Goal: Task Accomplishment & Management: Manage account settings

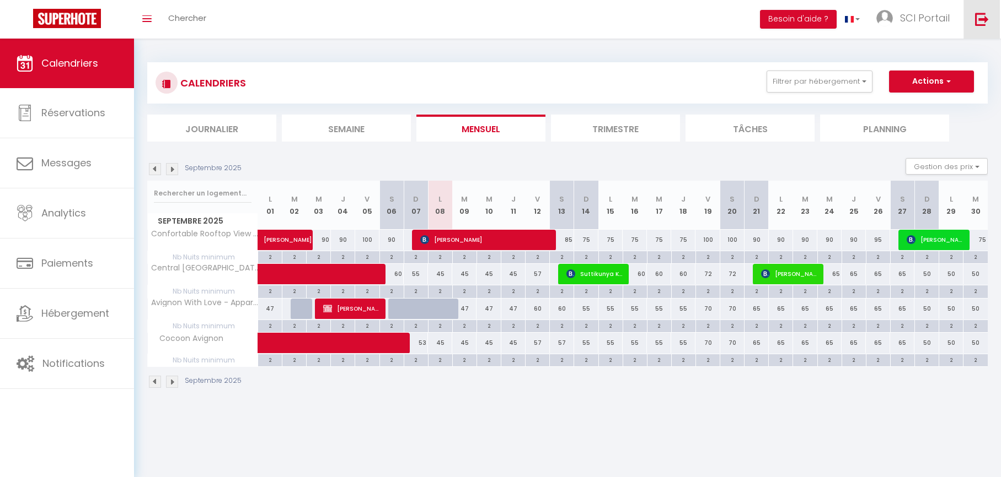
click at [982, 24] on img at bounding box center [982, 19] width 14 height 14
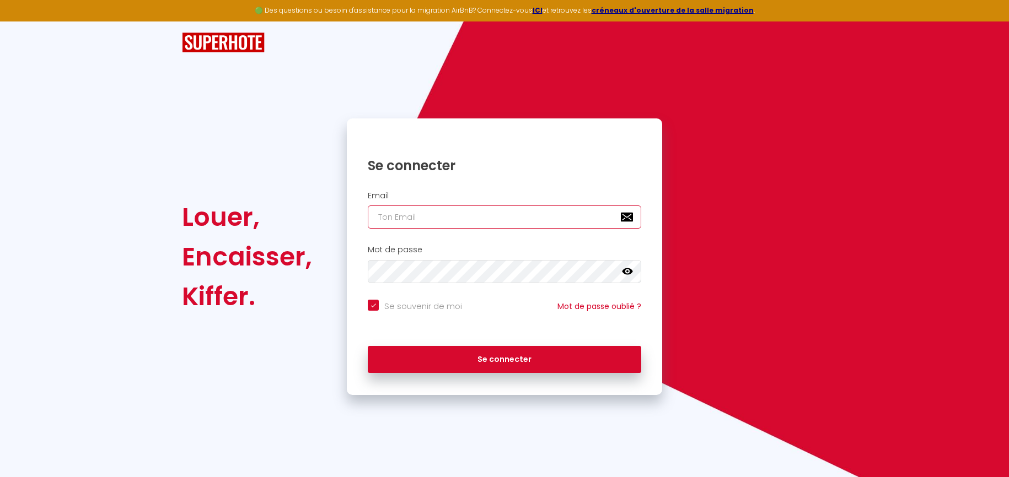
click at [535, 214] on input "email" at bounding box center [504, 217] width 273 height 23
type input "[EMAIL_ADDRESS][DOMAIN_NAME]"
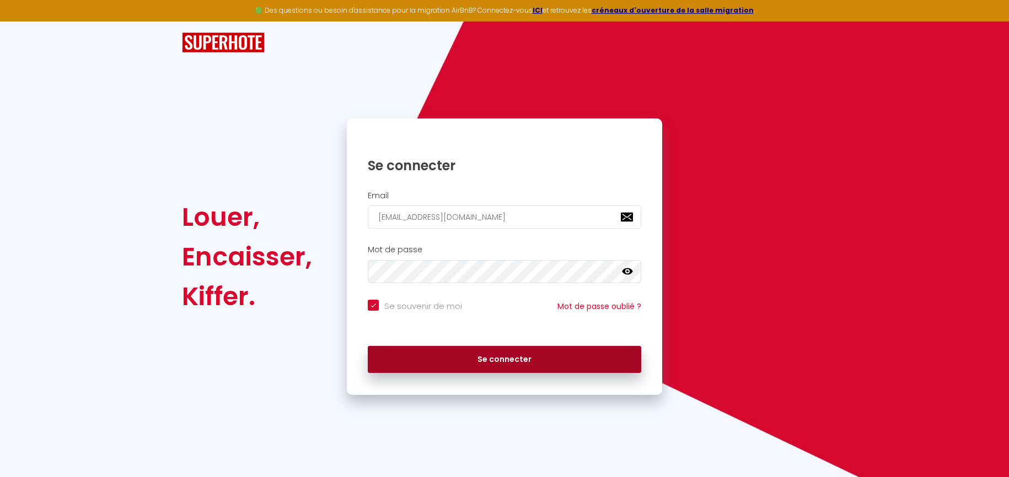
click at [546, 359] on button "Se connecter" at bounding box center [504, 360] width 273 height 28
checkbox input "true"
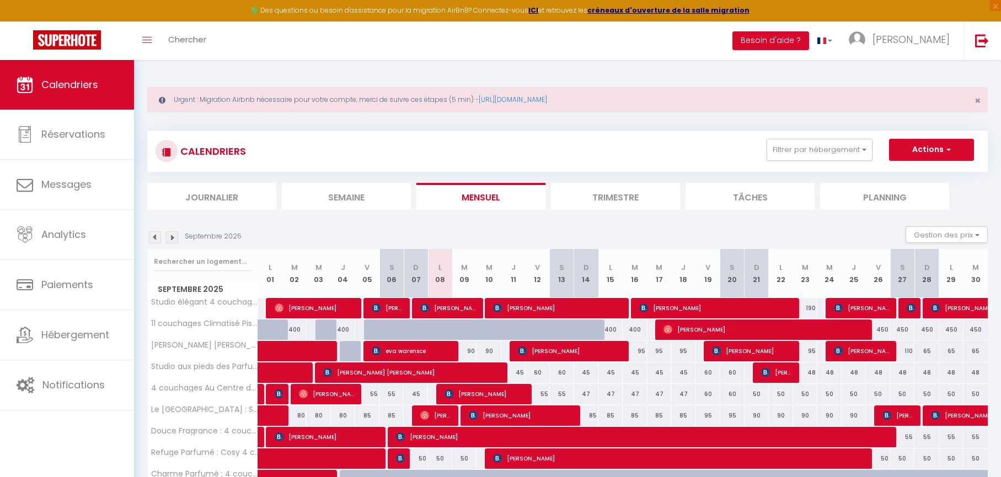
click at [170, 238] on img at bounding box center [172, 238] width 12 height 12
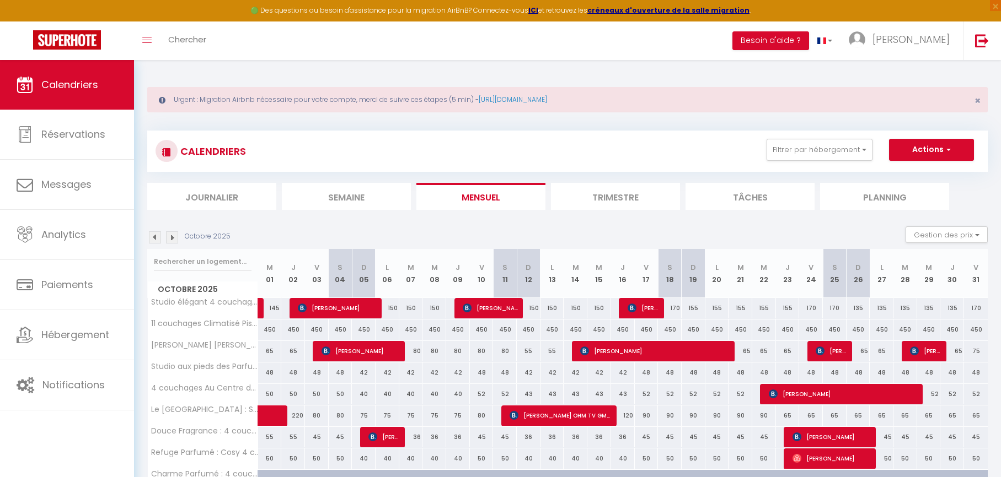
click at [171, 238] on img at bounding box center [172, 238] width 12 height 12
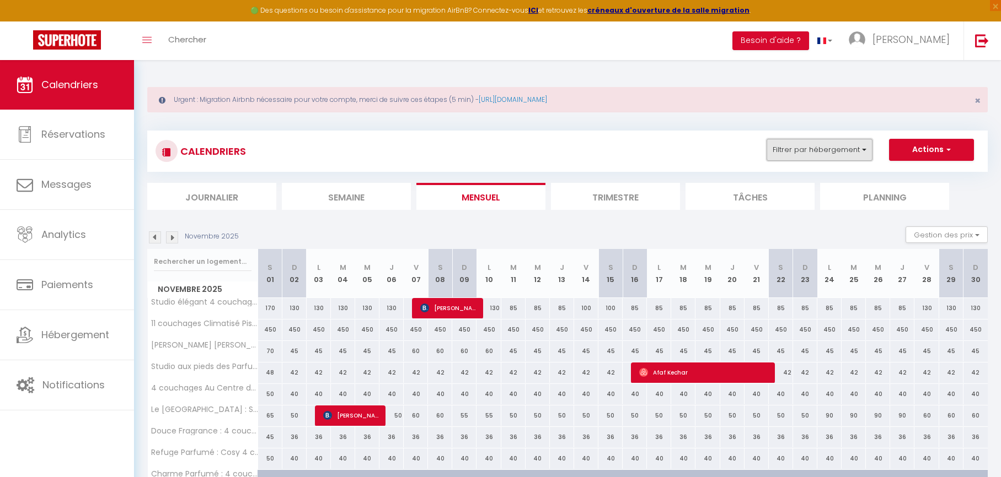
click at [828, 152] on button "Filtrer par hébergement" at bounding box center [819, 150] width 106 height 22
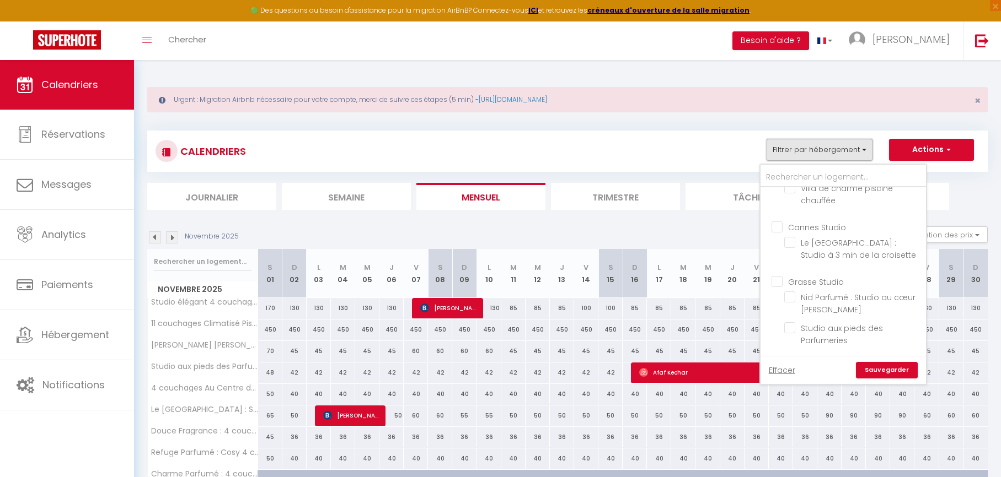
scroll to position [614, 0]
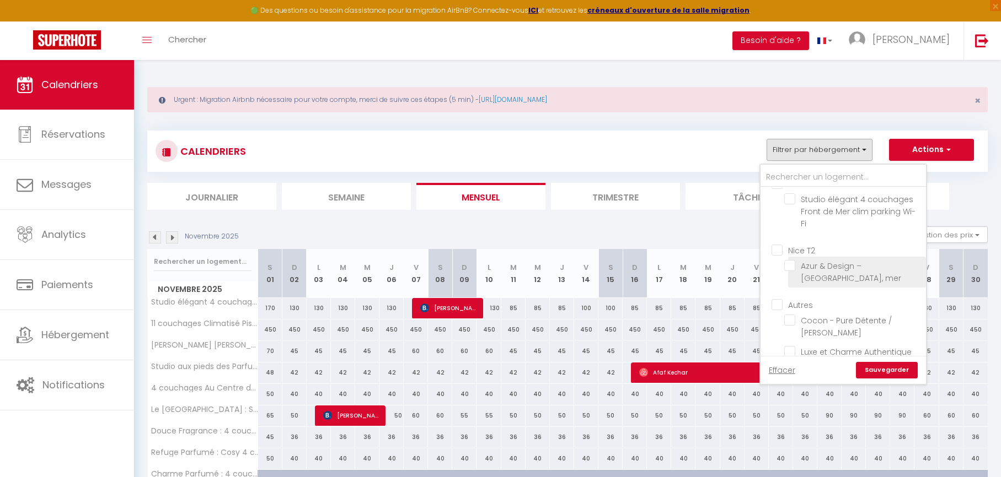
click at [792, 260] on input "Azur & Design – [GEOGRAPHIC_DATA], mer" at bounding box center [853, 265] width 138 height 11
checkbox input "true"
checkbox input "false"
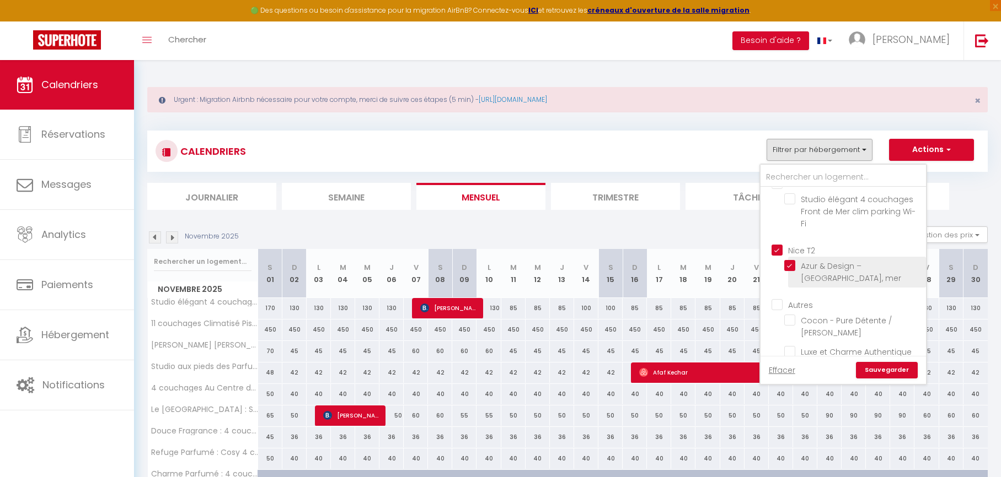
checkbox input "false"
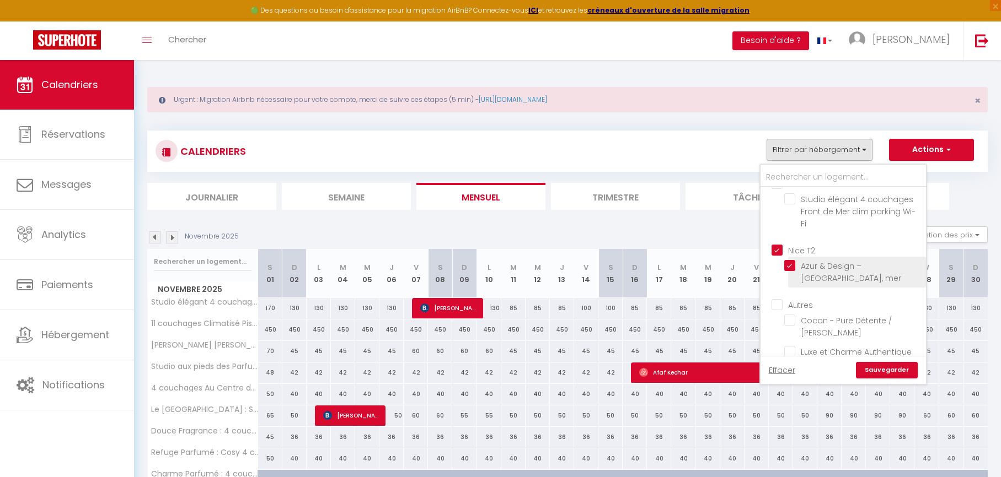
checkbox input "false"
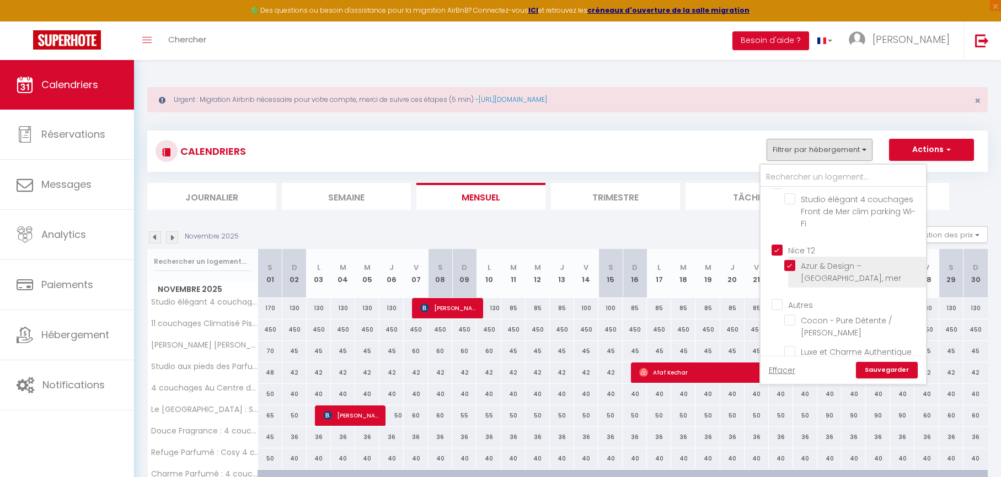
checkbox input "false"
checkbox input "true"
checkbox input "false"
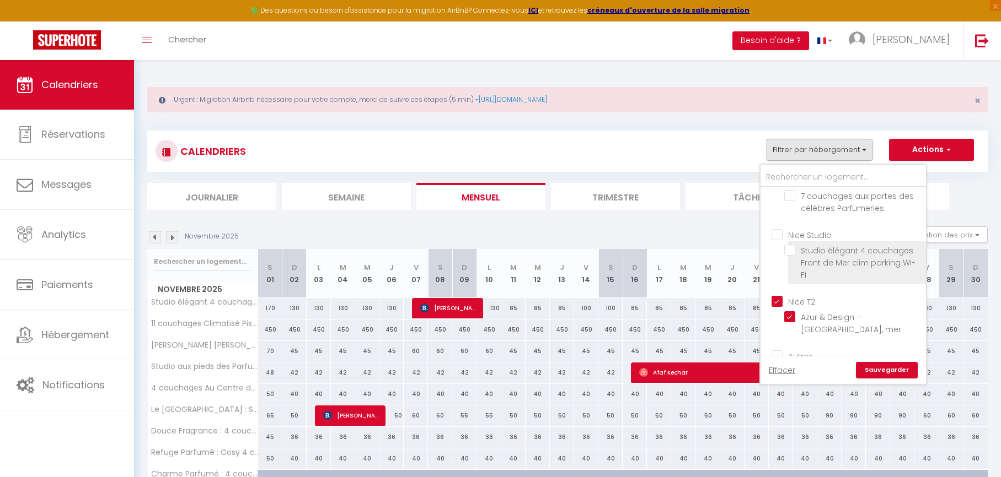
scroll to position [551, 0]
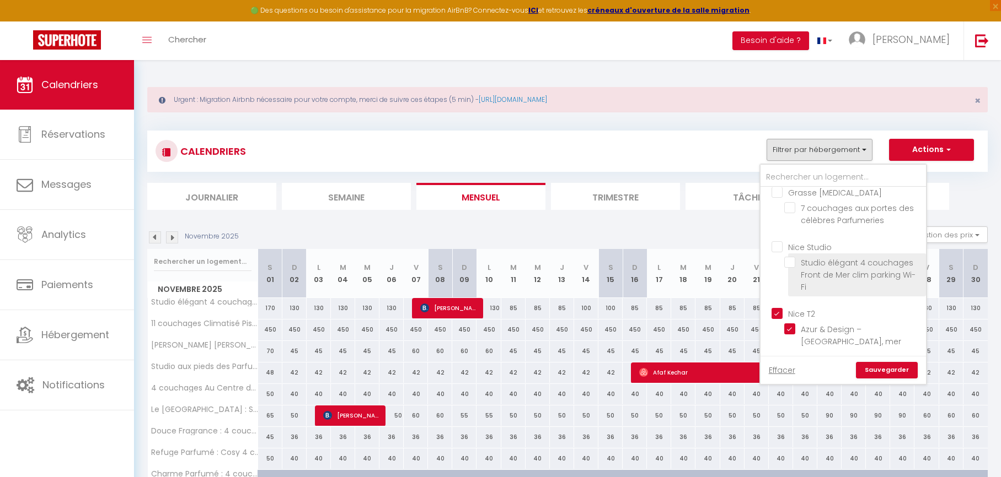
click at [792, 257] on input "Studio élégant 4 couchages Front de Mer clim parking Wi-Fi" at bounding box center [853, 262] width 138 height 11
checkbox input "true"
checkbox input "false"
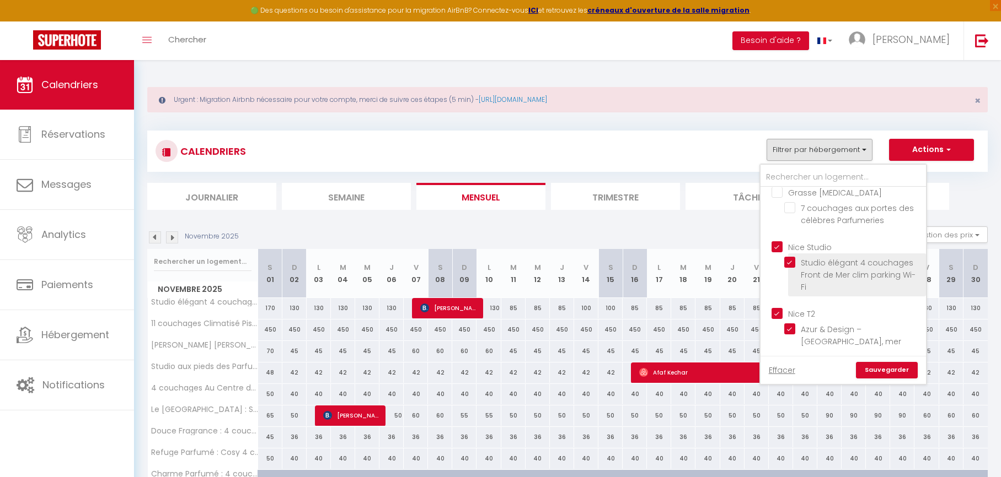
checkbox input "false"
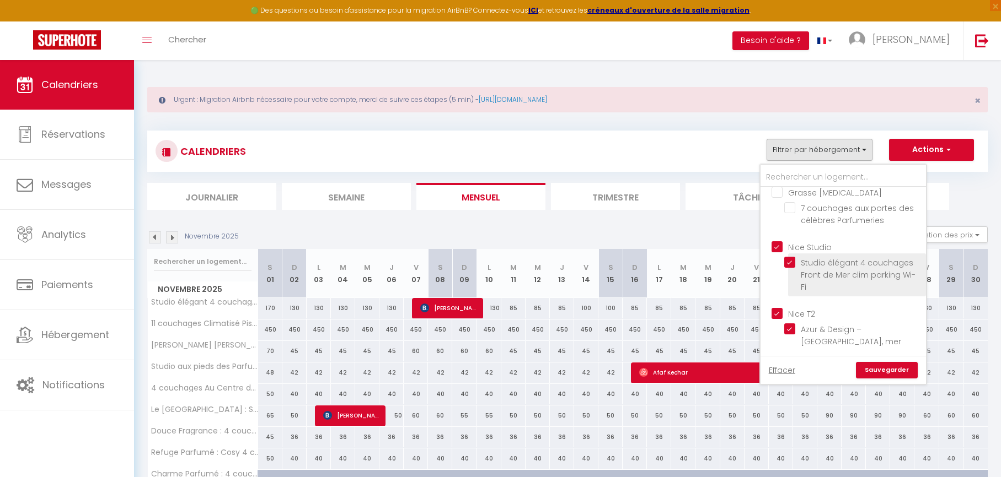
checkbox input "false"
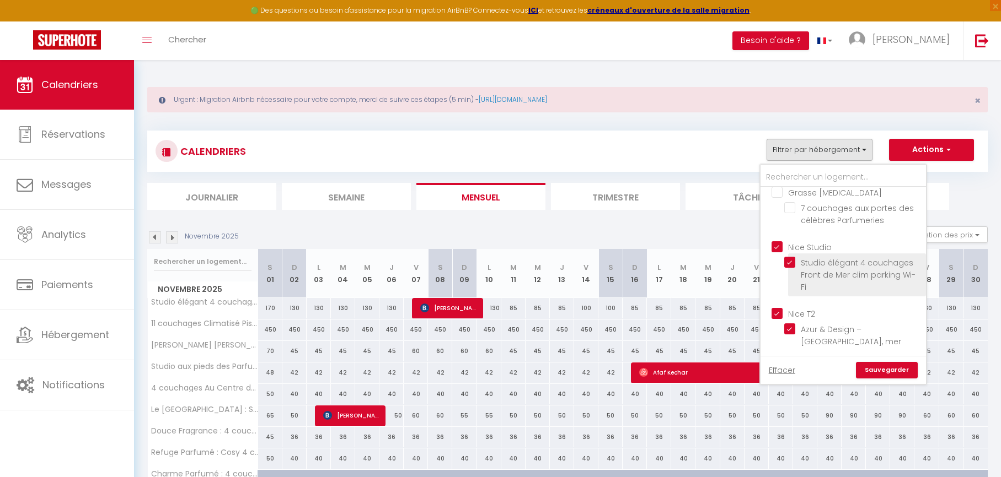
checkbox input "false"
checkbox input "true"
checkbox input "false"
click at [883, 373] on link "Sauvegarder" at bounding box center [887, 370] width 62 height 17
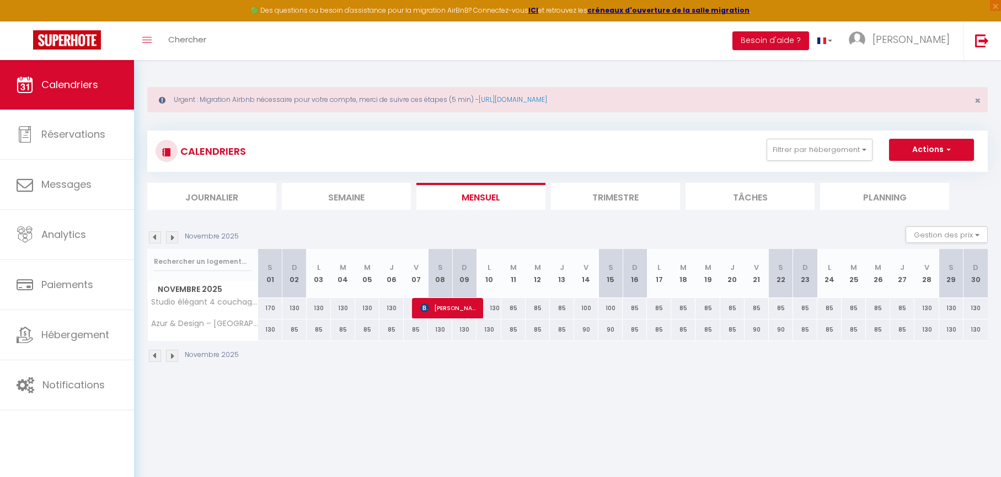
click at [157, 236] on img at bounding box center [155, 238] width 12 height 12
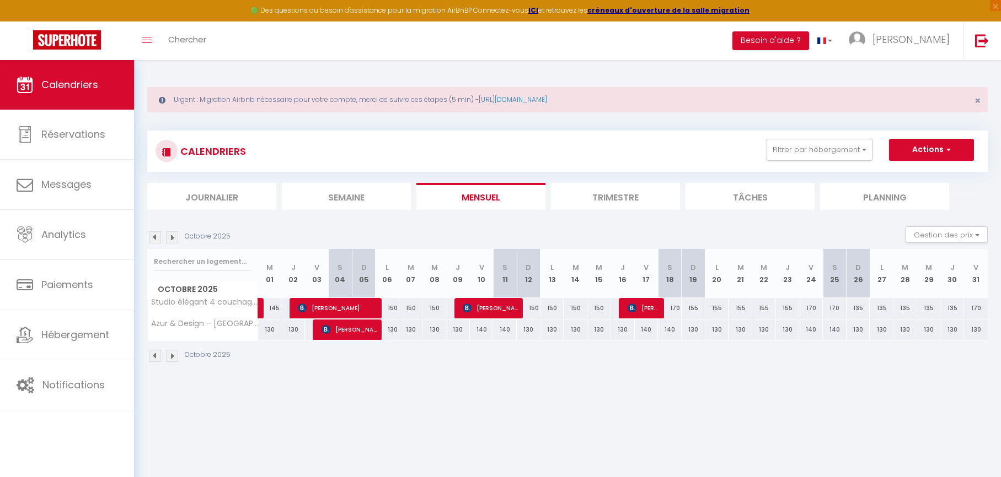
click at [157, 236] on img at bounding box center [155, 238] width 12 height 12
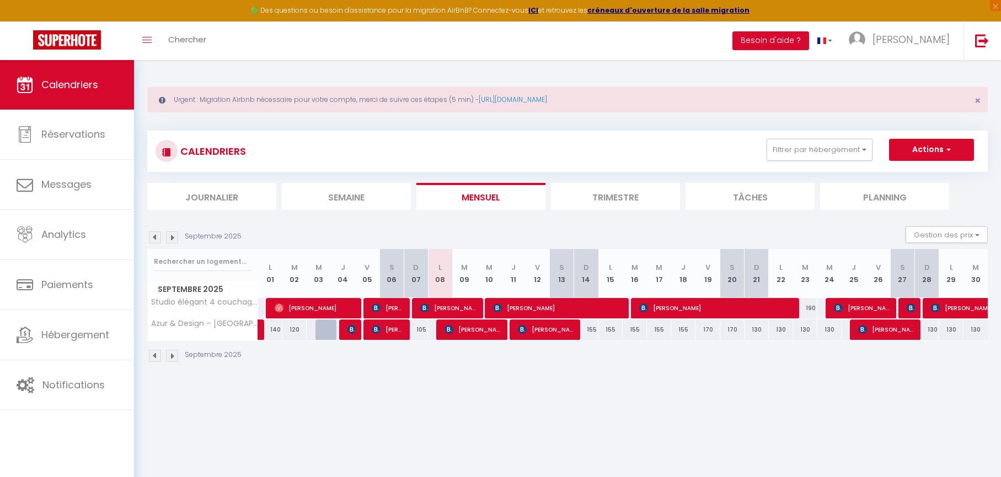
click at [157, 235] on img at bounding box center [155, 238] width 12 height 12
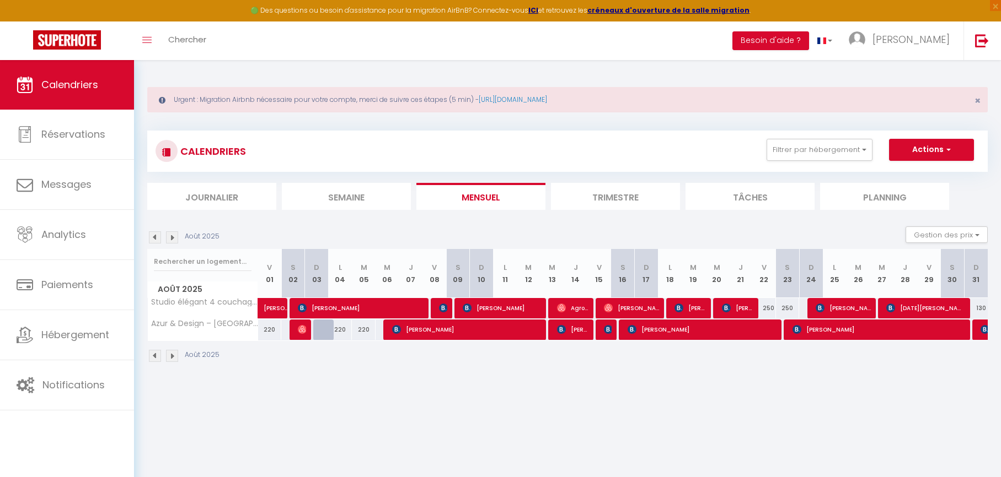
click at [157, 235] on img at bounding box center [155, 238] width 12 height 12
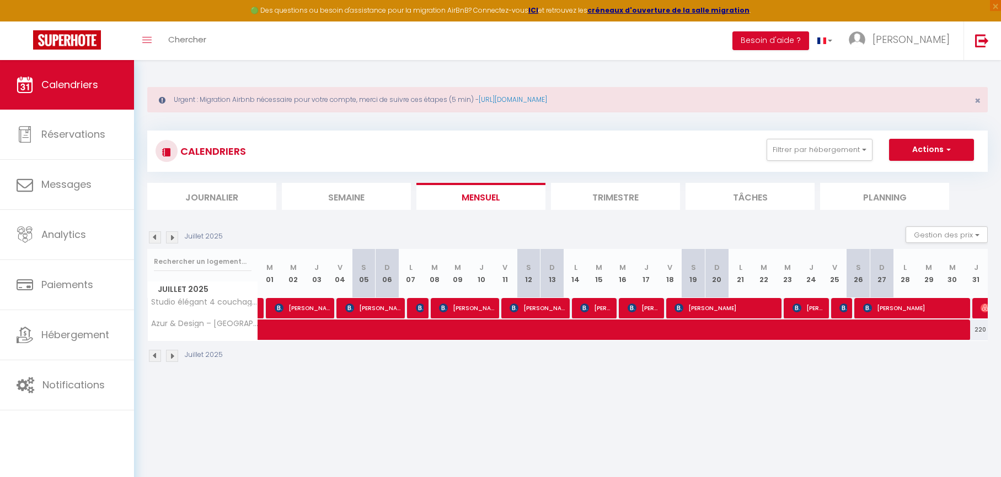
click at [157, 235] on img at bounding box center [155, 238] width 12 height 12
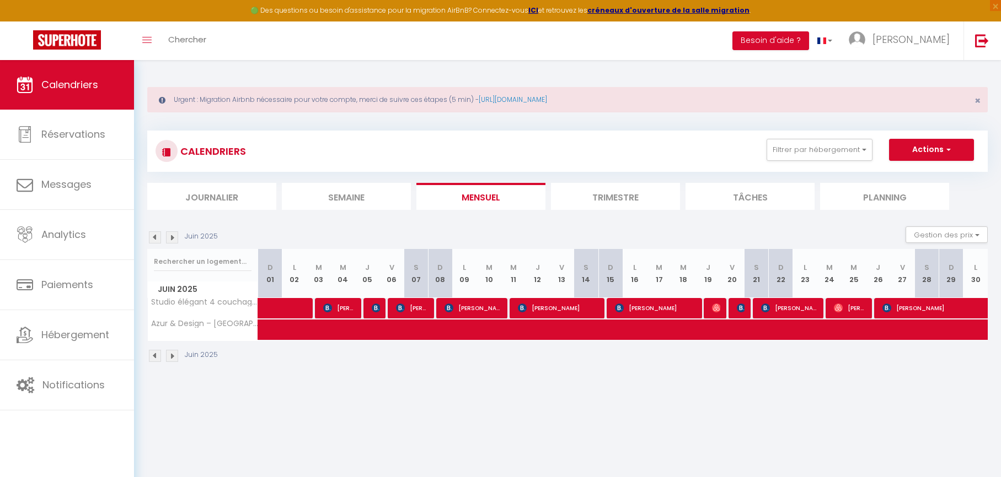
click at [157, 236] on img at bounding box center [155, 238] width 12 height 12
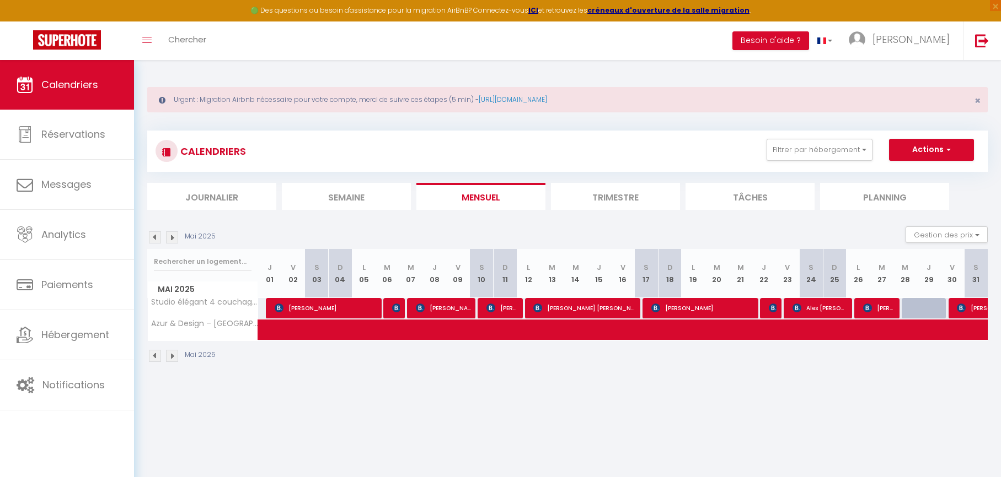
click at [157, 236] on img at bounding box center [155, 238] width 12 height 12
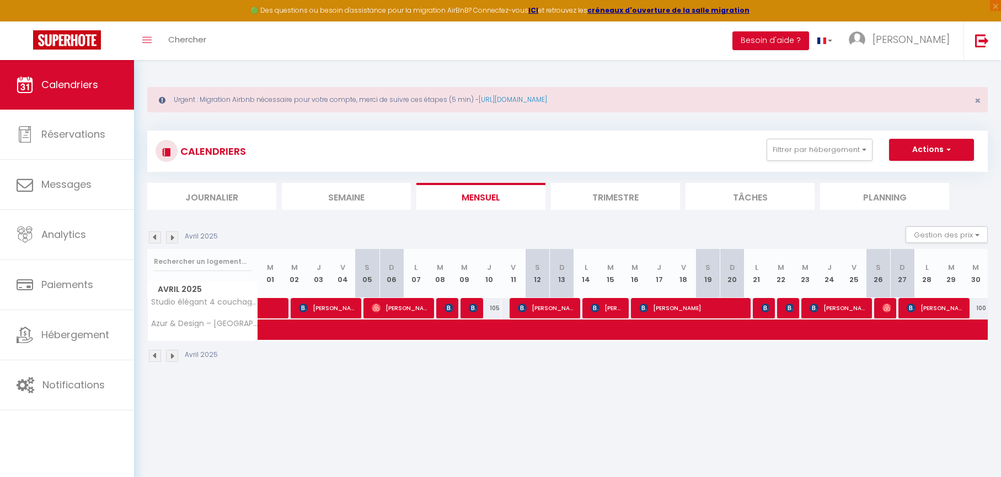
click at [157, 236] on img at bounding box center [155, 238] width 12 height 12
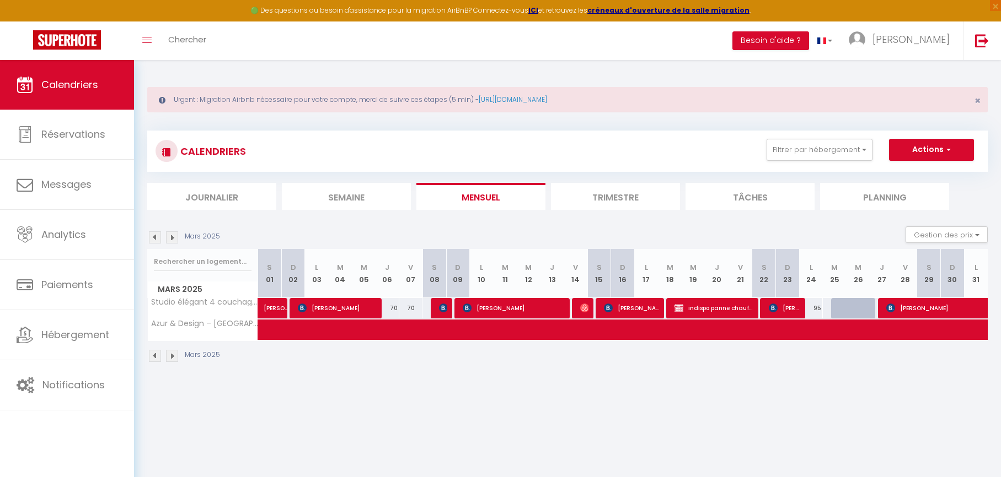
click at [156, 235] on img at bounding box center [155, 238] width 12 height 12
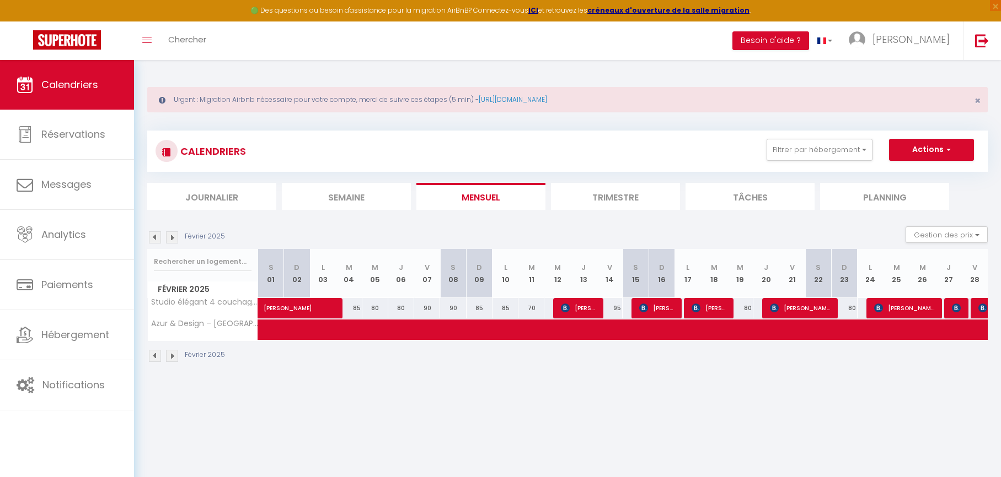
click at [156, 235] on img at bounding box center [155, 238] width 12 height 12
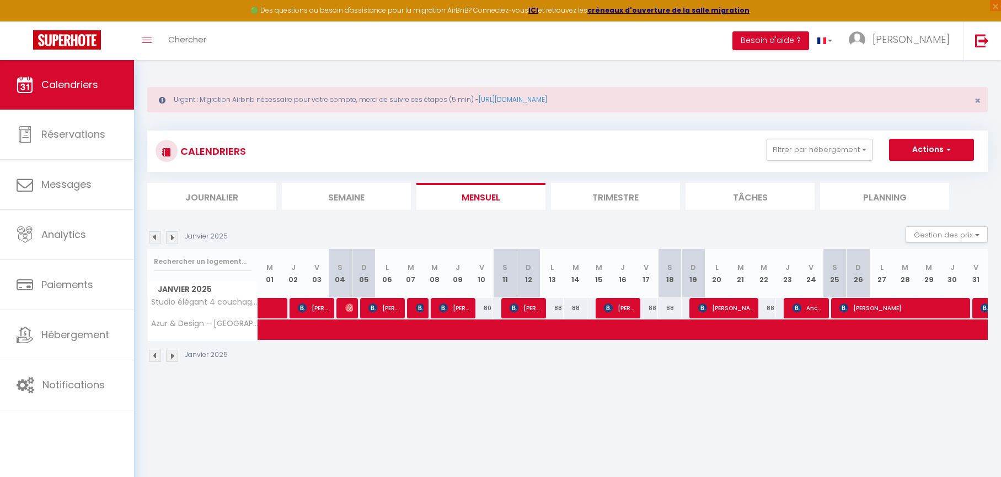
click at [156, 235] on img at bounding box center [155, 238] width 12 height 12
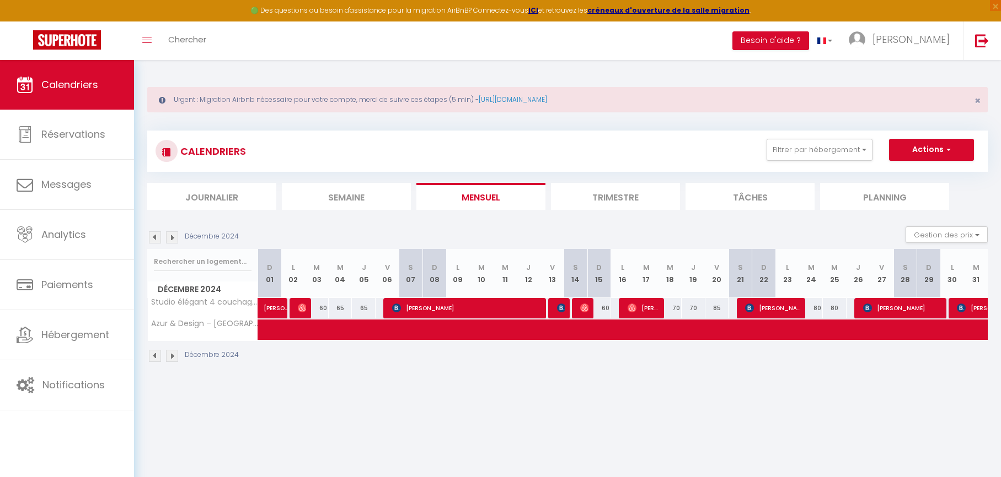
click at [156, 235] on img at bounding box center [155, 238] width 12 height 12
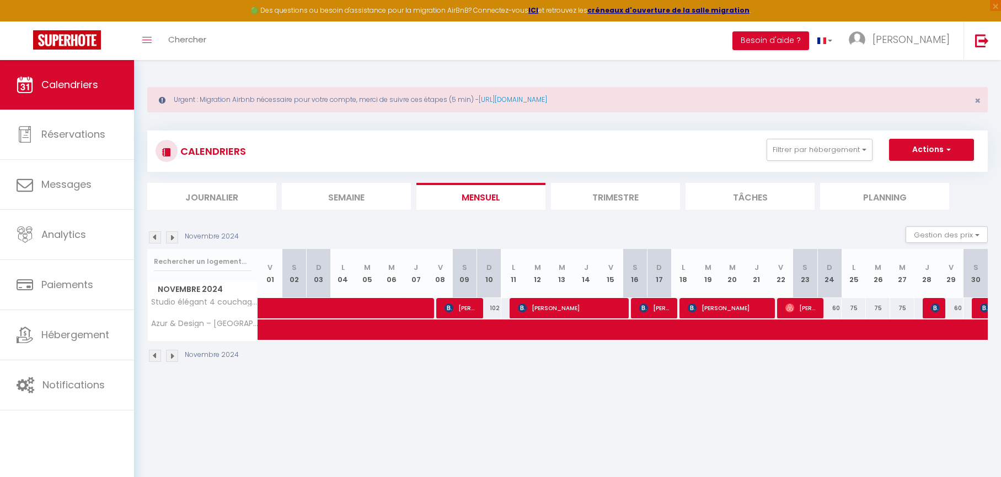
click at [170, 238] on img at bounding box center [172, 238] width 12 height 12
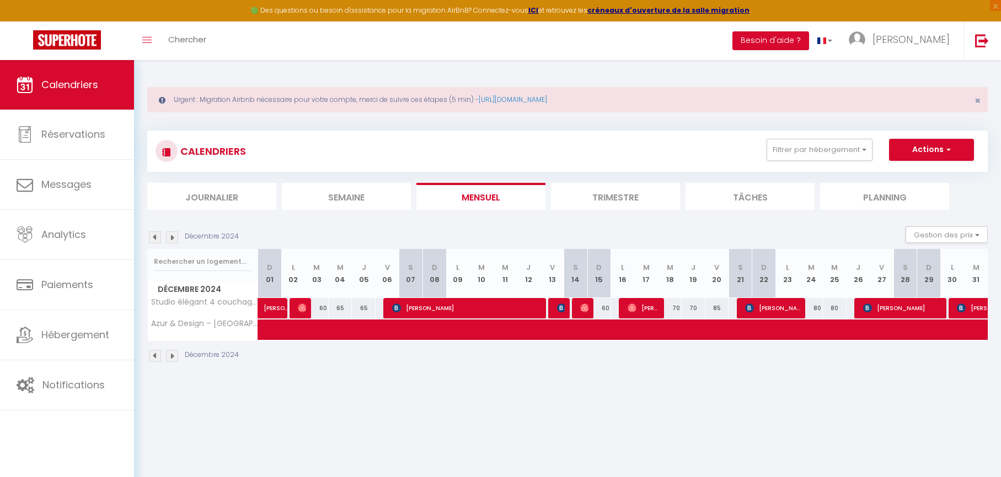
click at [159, 238] on img at bounding box center [155, 238] width 12 height 12
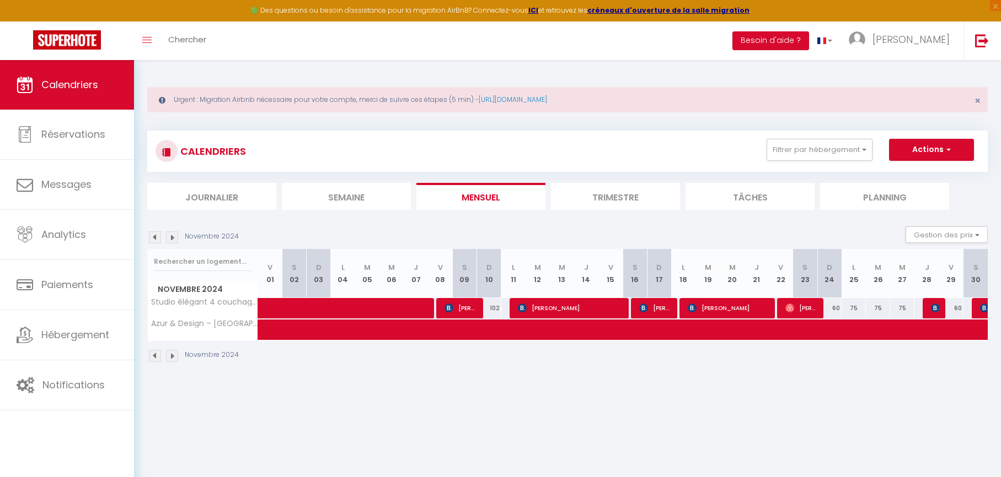
click at [159, 238] on img at bounding box center [155, 238] width 12 height 12
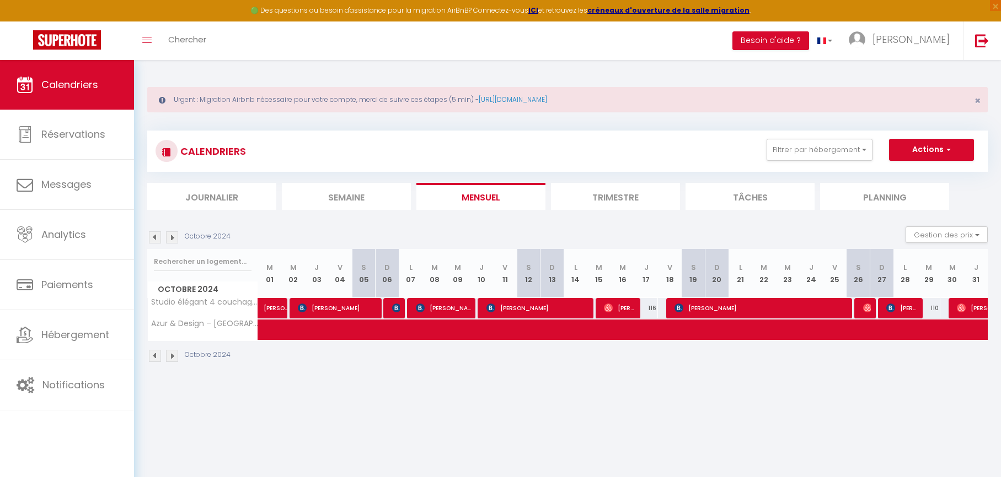
click at [159, 238] on img at bounding box center [155, 238] width 12 height 12
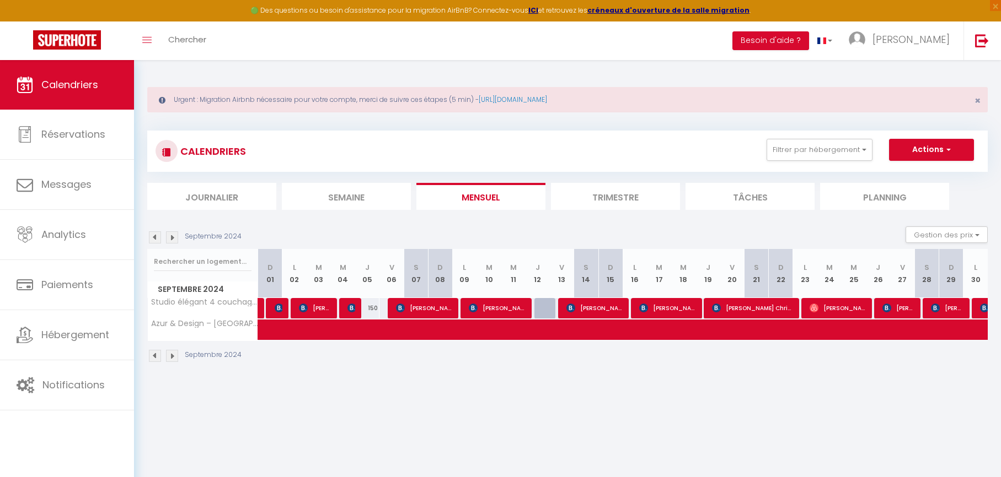
click at [159, 238] on img at bounding box center [155, 238] width 12 height 12
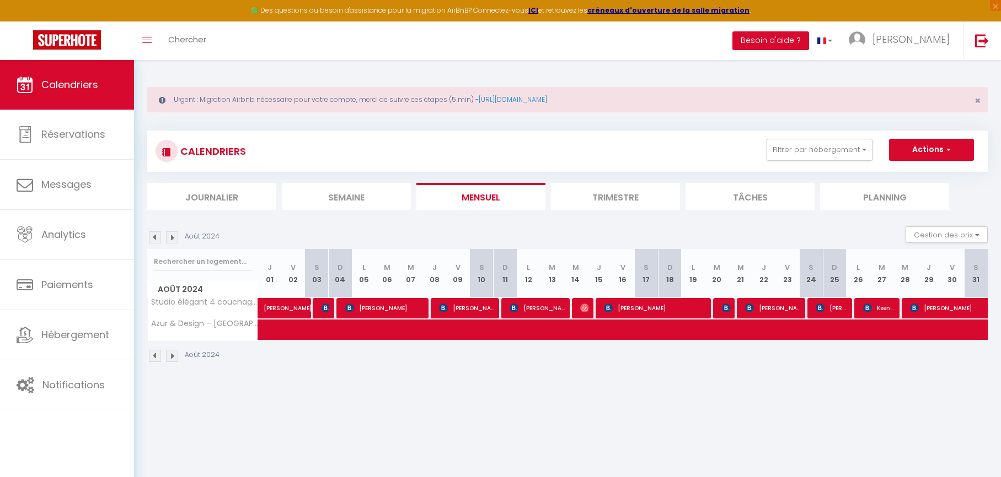
click at [159, 238] on img at bounding box center [155, 238] width 12 height 12
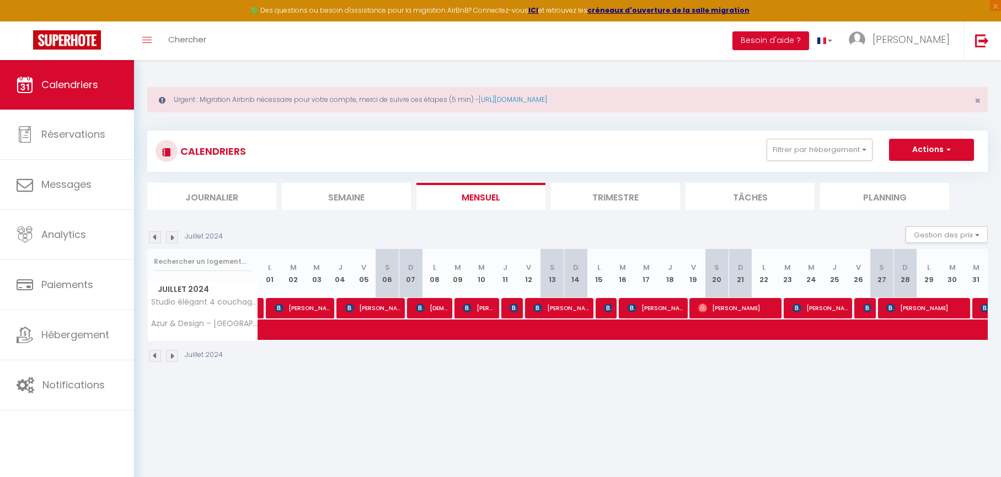
click at [159, 238] on img at bounding box center [155, 238] width 12 height 12
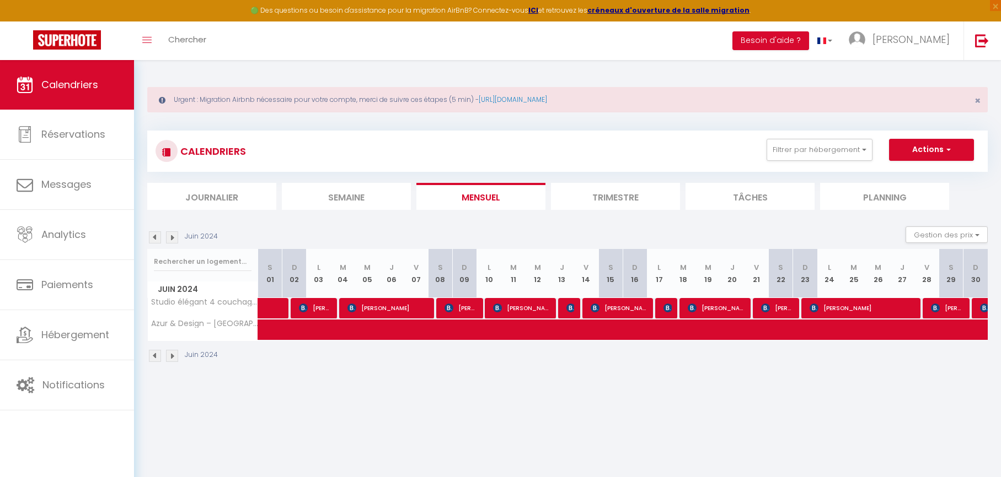
click at [159, 238] on img at bounding box center [155, 238] width 12 height 12
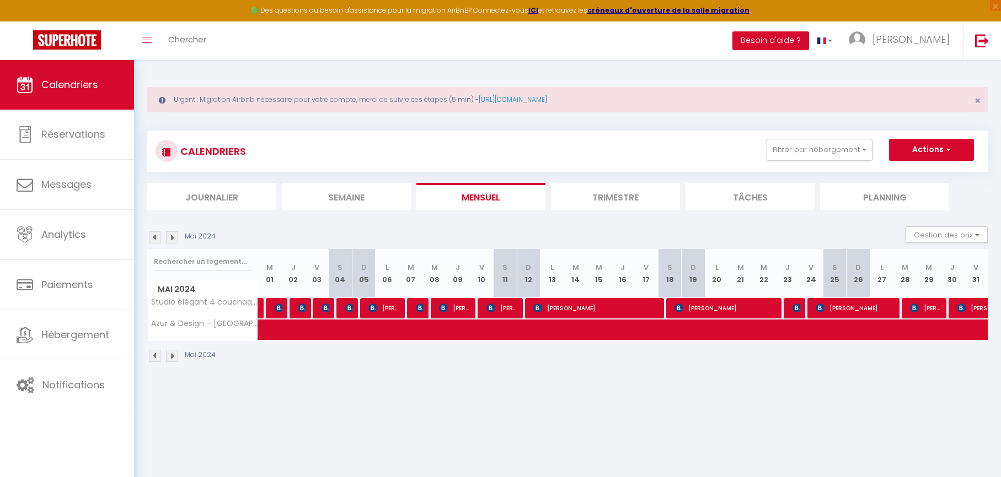
click at [159, 238] on img at bounding box center [155, 238] width 12 height 12
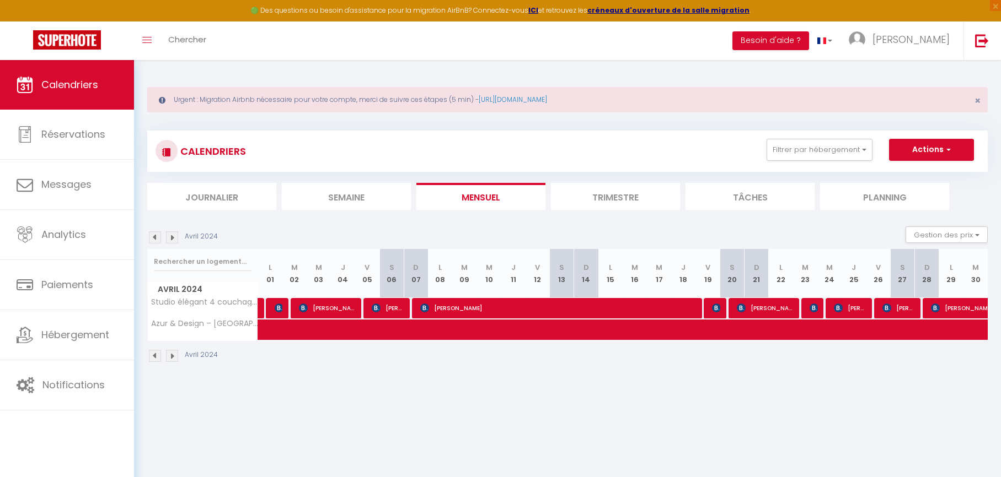
click at [159, 238] on img at bounding box center [155, 238] width 12 height 12
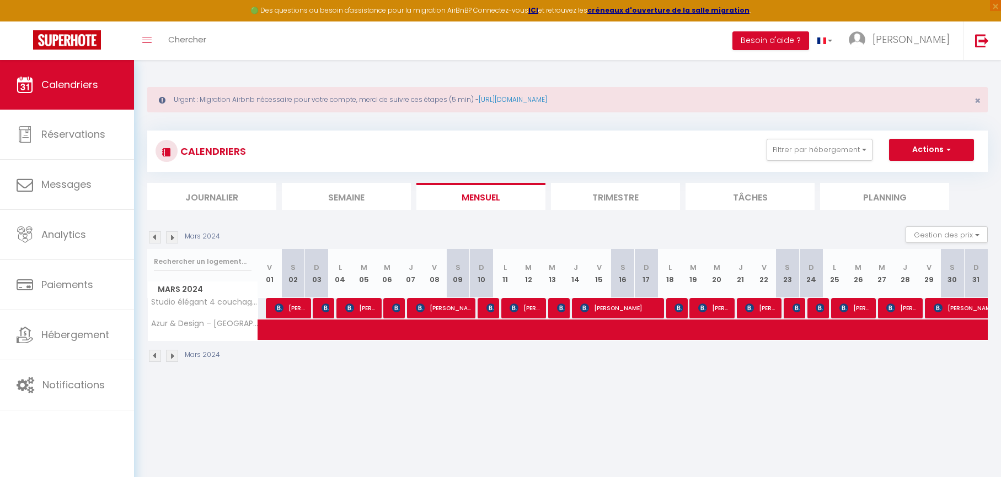
click at [159, 238] on img at bounding box center [155, 238] width 12 height 12
